Goal: Ask a question

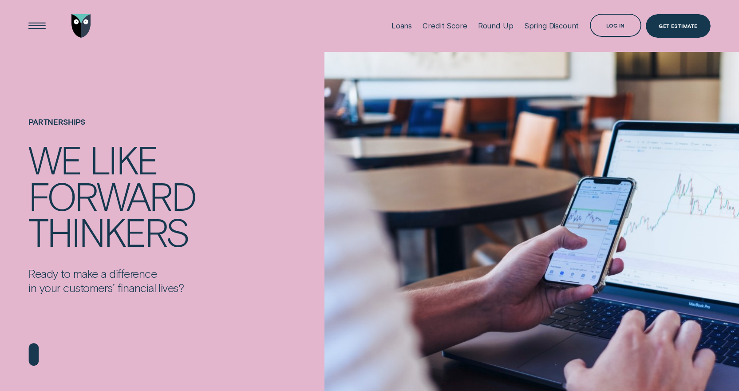
click at [88, 27] on img "Go to home page" at bounding box center [81, 25] width 20 height 23
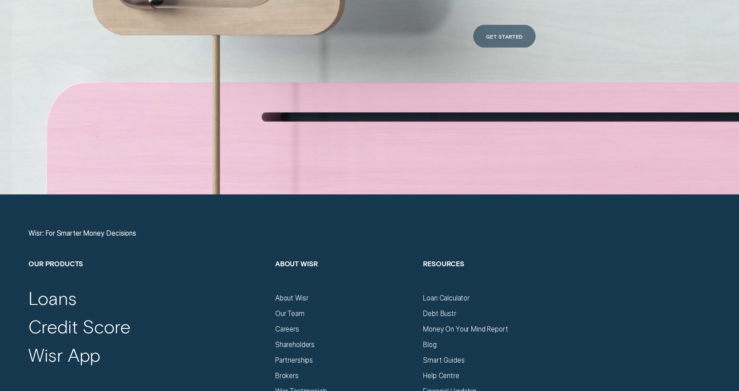
scroll to position [3410, 0]
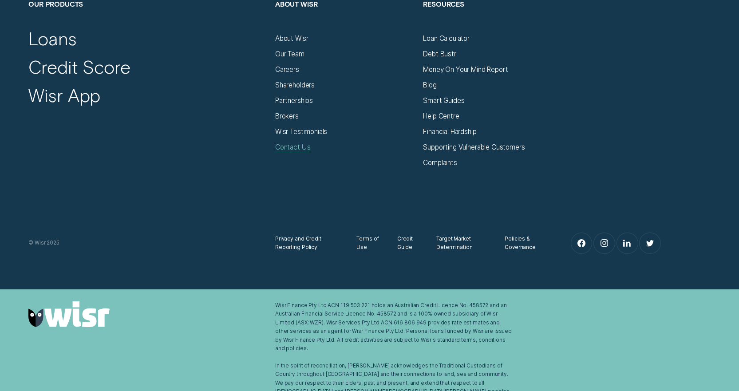
click at [296, 147] on div "Contact Us" at bounding box center [292, 147] width 35 height 8
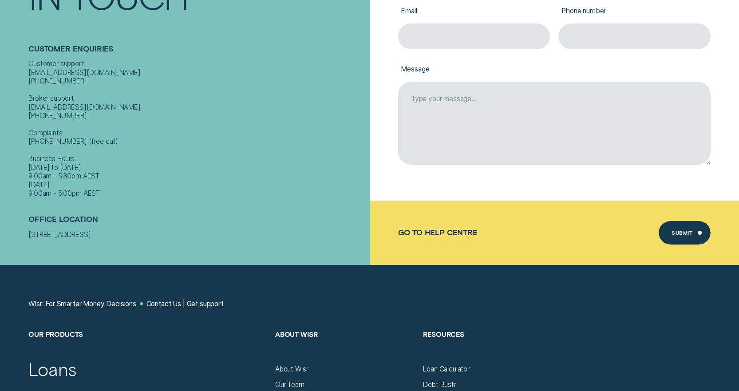
scroll to position [311, 0]
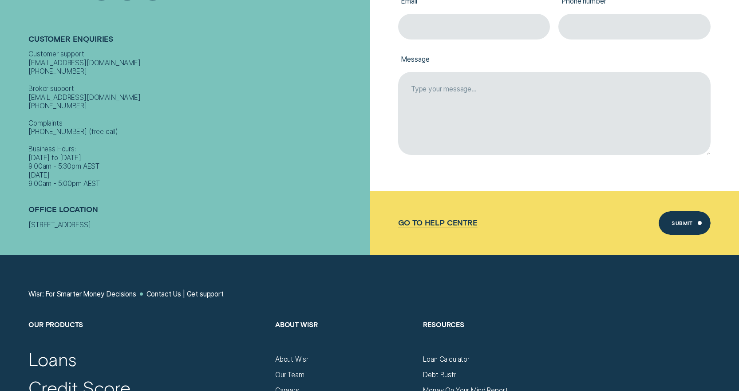
click at [441, 219] on div "Go to Help Centre" at bounding box center [437, 222] width 79 height 9
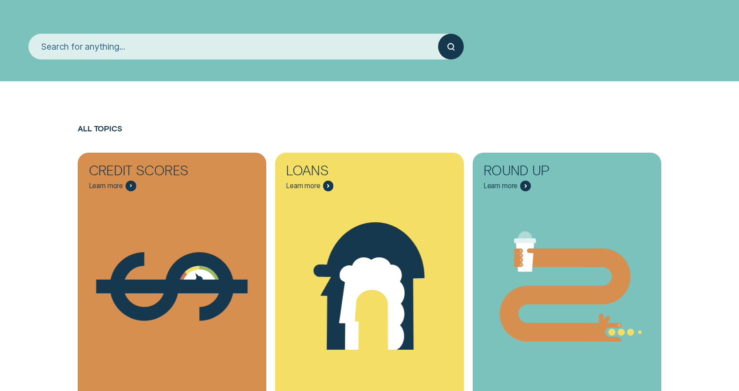
scroll to position [44, 0]
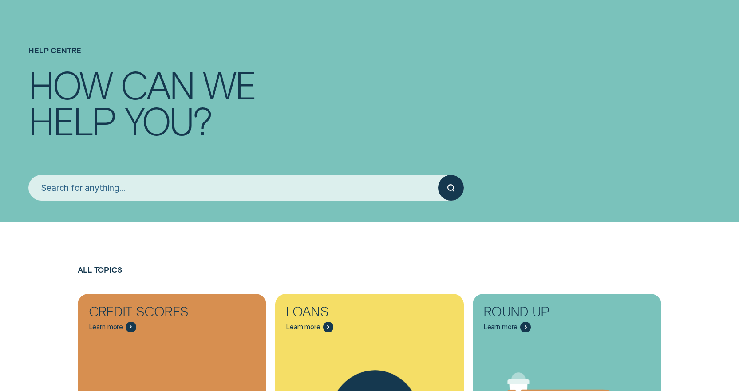
click at [166, 187] on input "search" at bounding box center [233, 188] width 410 height 26
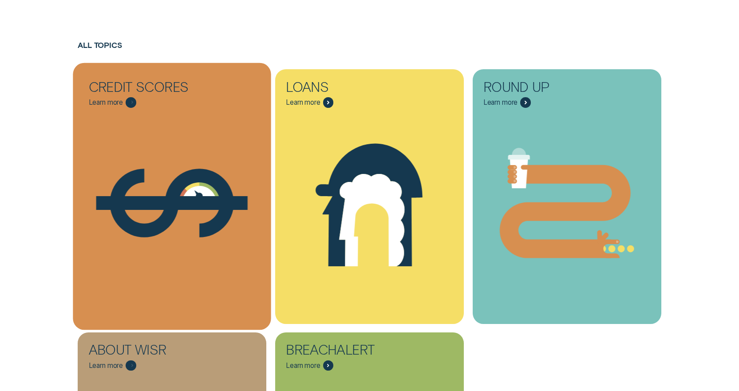
scroll to position [266, 0]
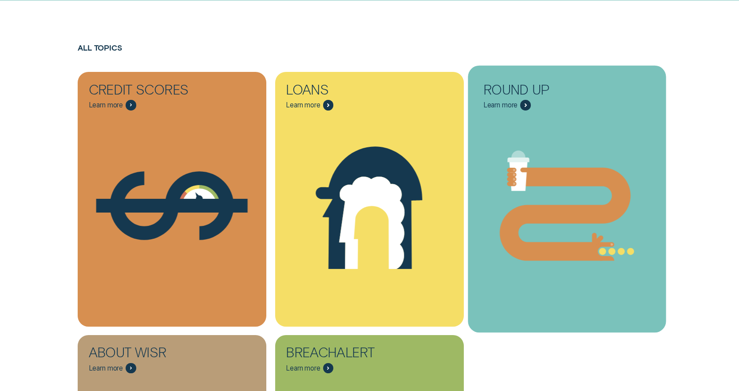
click at [540, 215] on icon "Round Up - Learn more" at bounding box center [564, 213] width 131 height 93
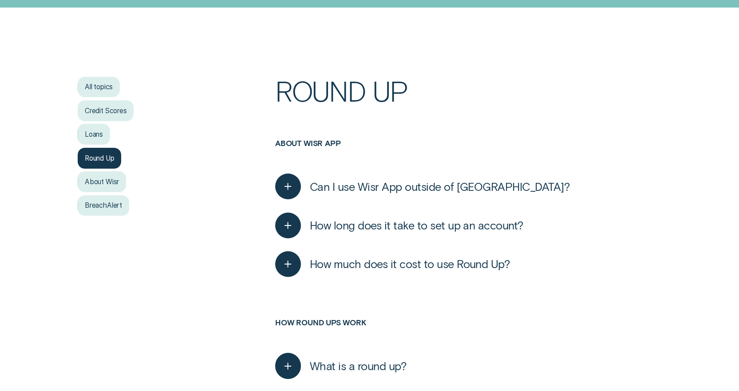
scroll to position [177, 0]
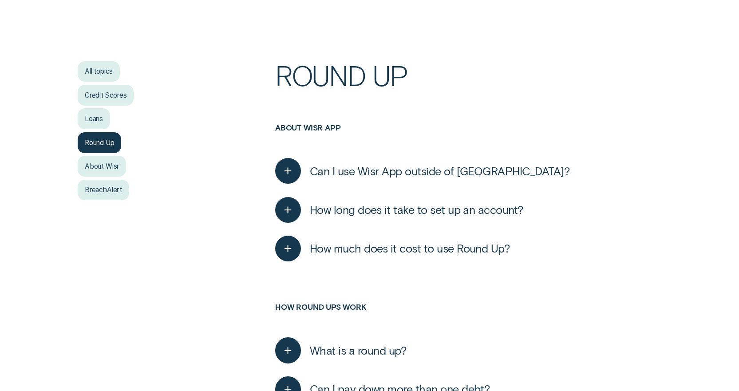
click at [431, 245] on span "How much does it cost to use Round Up?" at bounding box center [410, 248] width 200 height 14
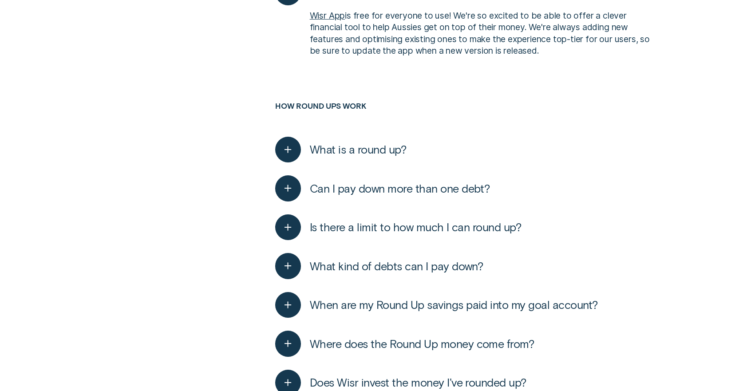
scroll to position [444, 0]
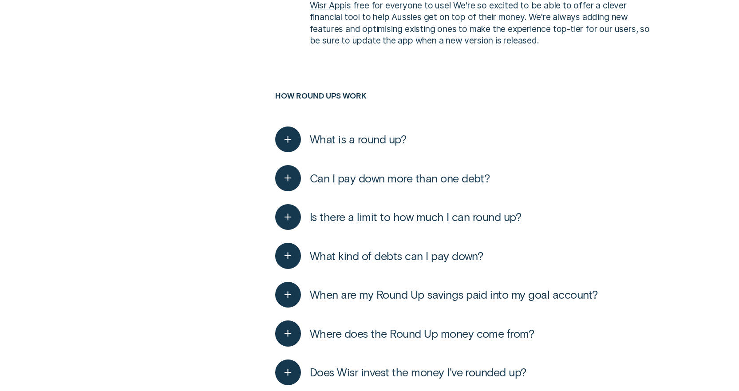
click at [456, 182] on span "Can I pay down more than one debt?" at bounding box center [400, 178] width 180 height 14
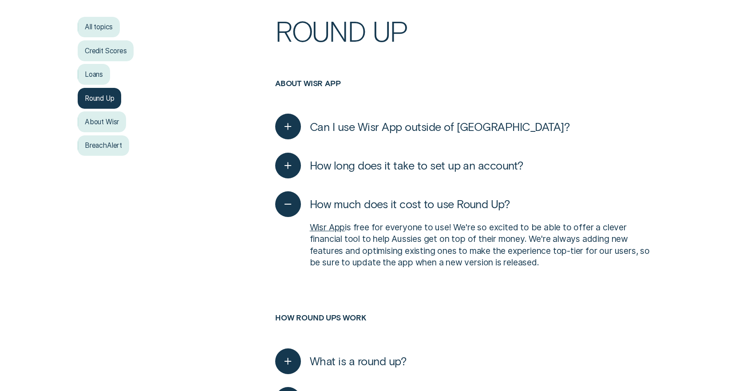
scroll to position [0, 0]
